Goal: Check status: Check status

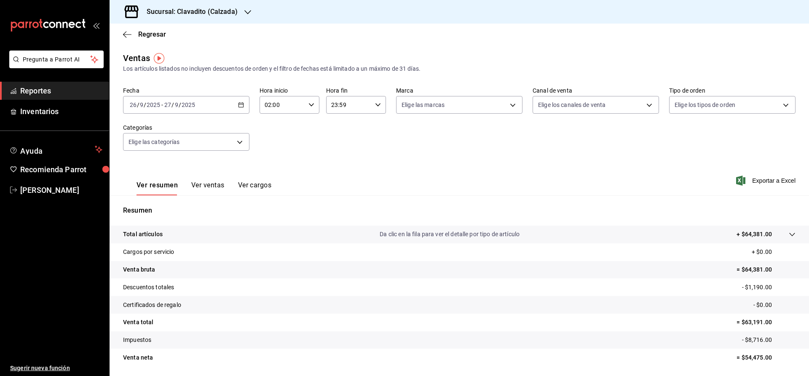
click at [180, 11] on h3 "Sucursal: Clavadito (Calzada)" at bounding box center [189, 12] width 98 height 10
click at [124, 38] on span "Cuerno (Calzada)" at bounding box center [139, 36] width 47 height 9
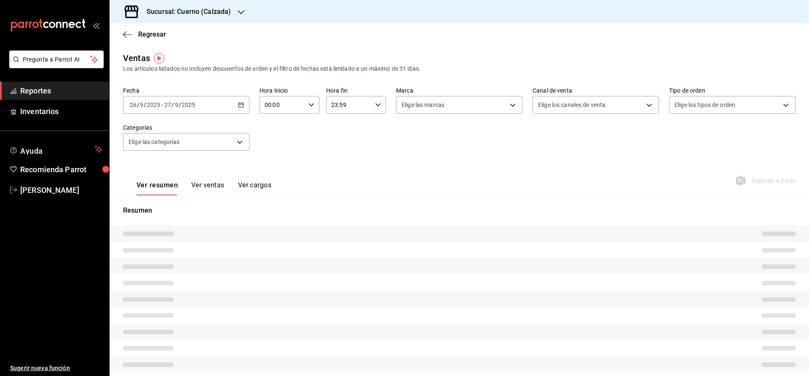
type input "02:00"
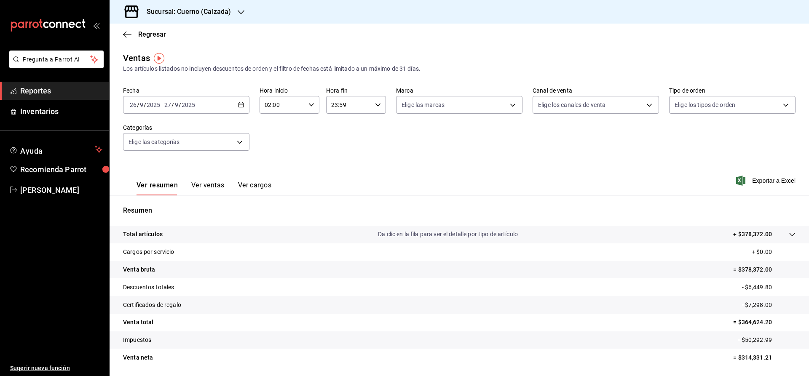
click at [242, 105] on icon "button" at bounding box center [241, 105] width 6 height 6
click at [326, 188] on div "Ver resumen Ver ventas Ver cargos Exportar a Excel" at bounding box center [460, 178] width 700 height 35
click at [377, 102] on icon "button" at bounding box center [378, 105] width 6 height 6
click at [346, 133] on span "02" at bounding box center [341, 131] width 16 height 7
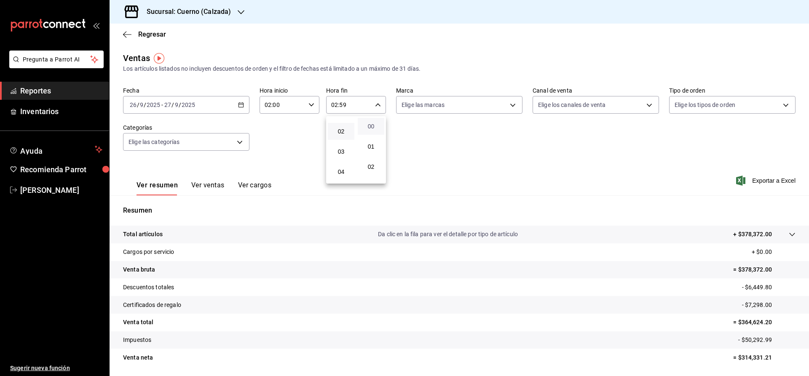
click at [369, 129] on span "00" at bounding box center [371, 126] width 16 height 7
type input "02:00"
click at [465, 156] on div at bounding box center [404, 188] width 809 height 376
